Goal: Task Accomplishment & Management: Manage account settings

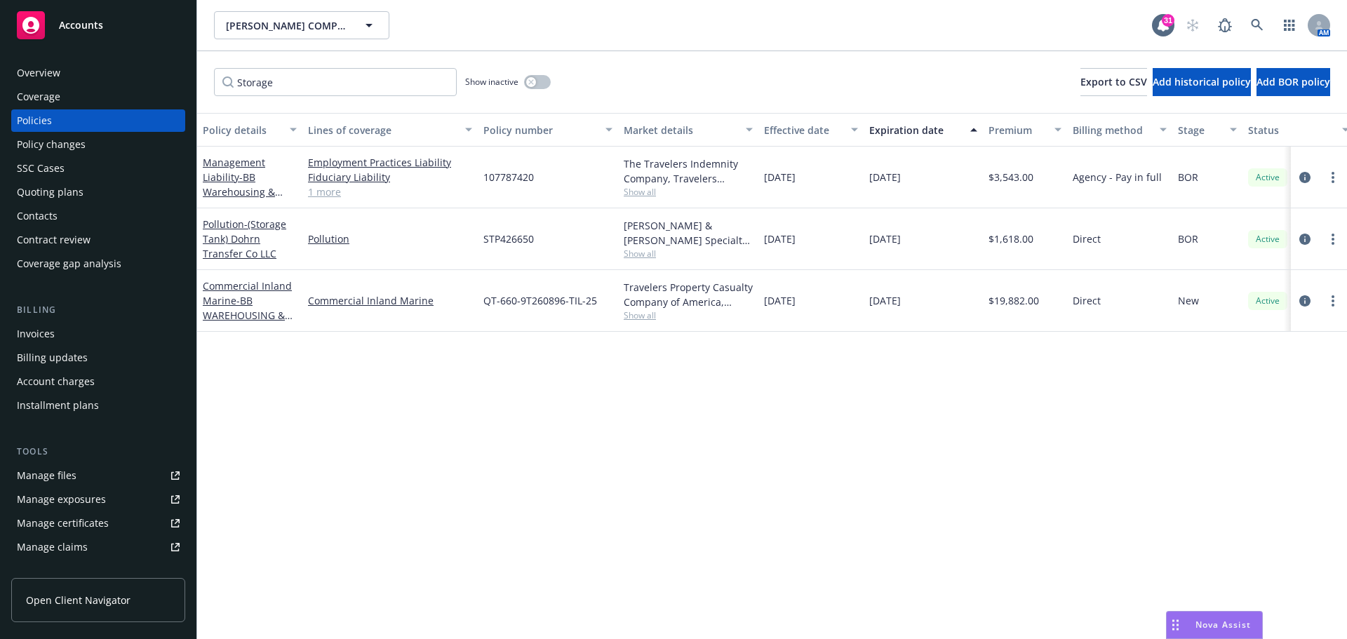
click at [64, 472] on div "Manage files" at bounding box center [47, 476] width 60 height 22
